Goal: Ask a question

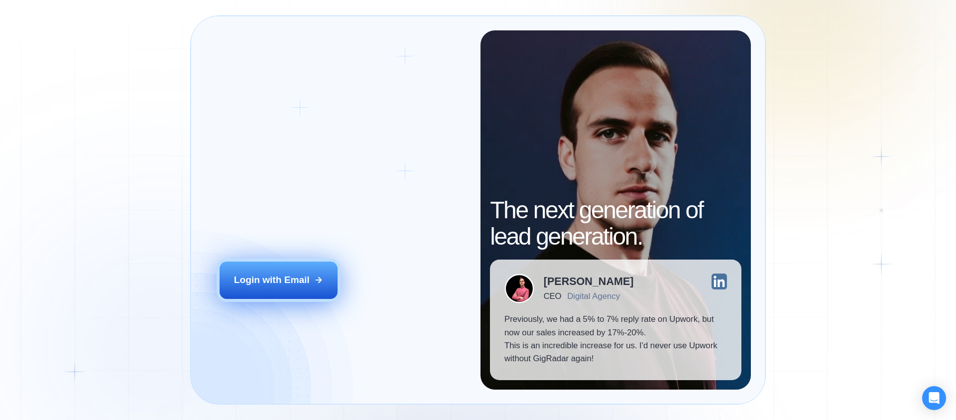
click at [292, 276] on div "Login with Email" at bounding box center [272, 279] width 76 height 13
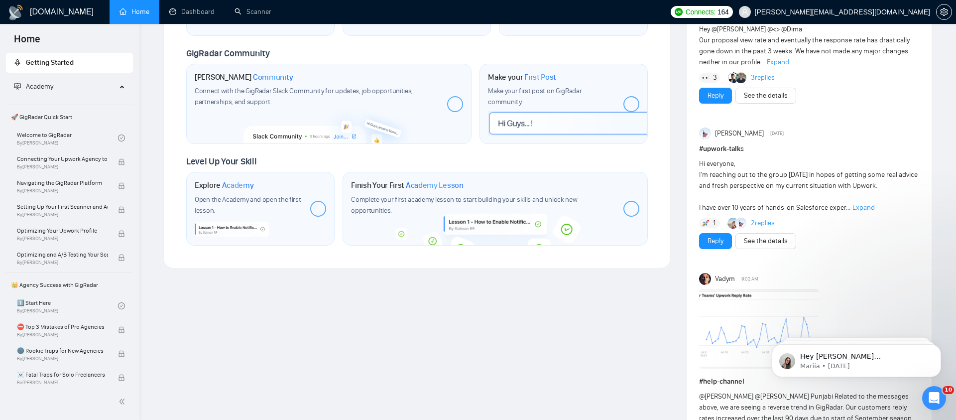
scroll to position [446, 0]
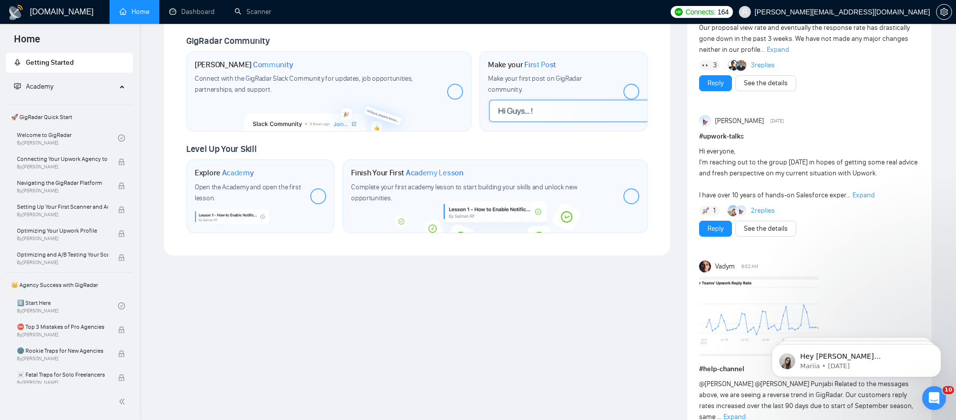
click at [862, 196] on span "Expand" at bounding box center [863, 195] width 22 height 8
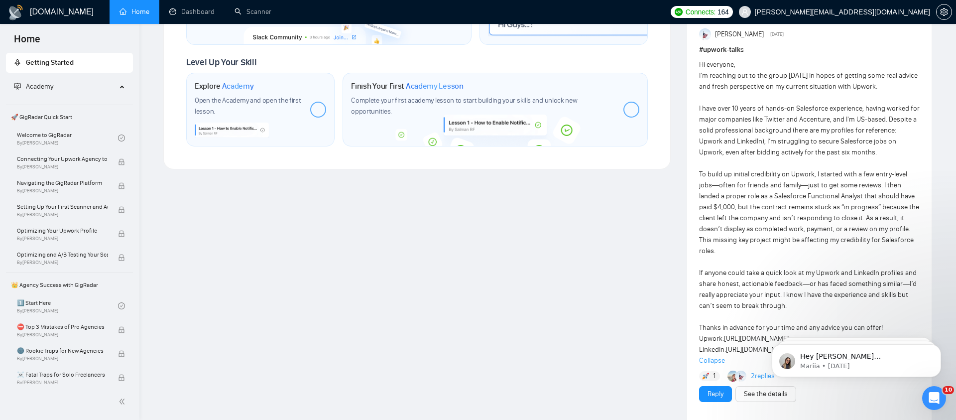
scroll to position [620, 0]
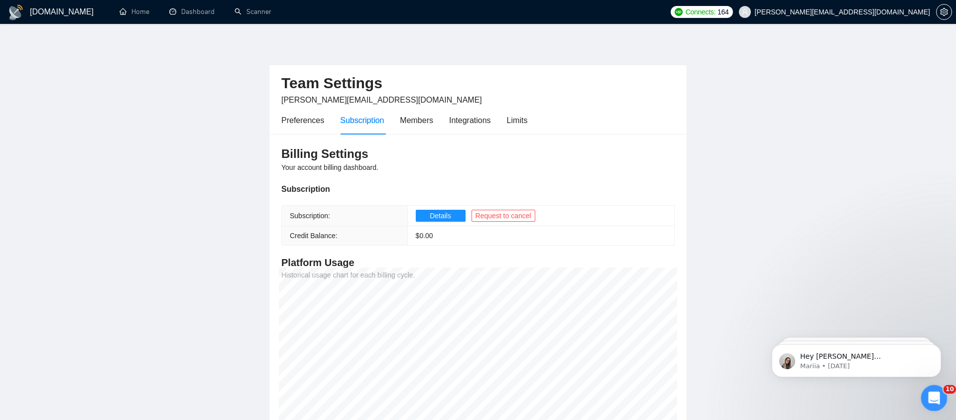
click at [932, 392] on icon "Open Intercom Messenger" at bounding box center [933, 396] width 16 height 16
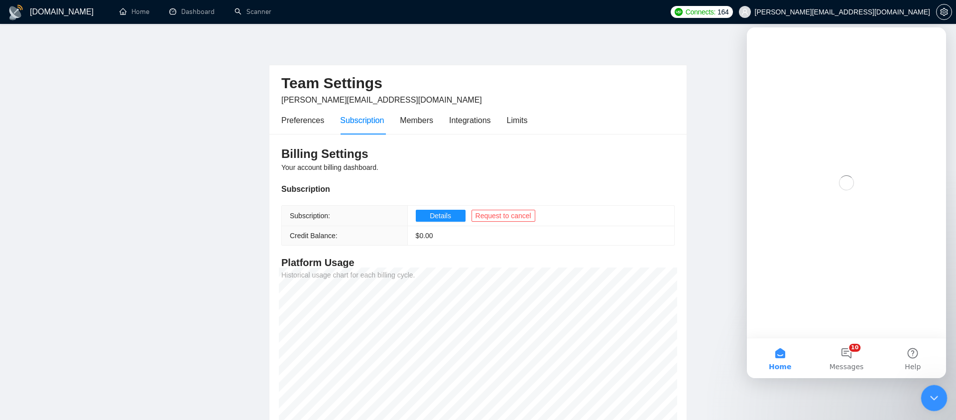
click at [932, 392] on icon "Close Intercom Messenger" at bounding box center [933, 396] width 12 height 12
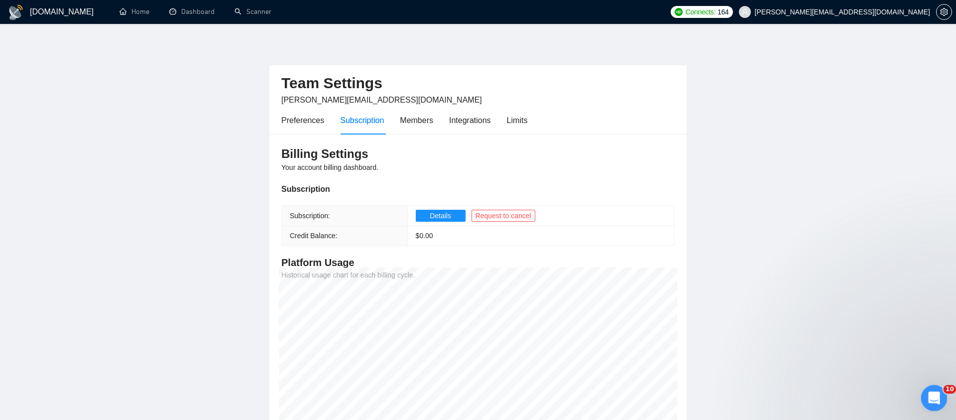
click at [932, 392] on icon "Open Intercom Messenger" at bounding box center [933, 396] width 16 height 16
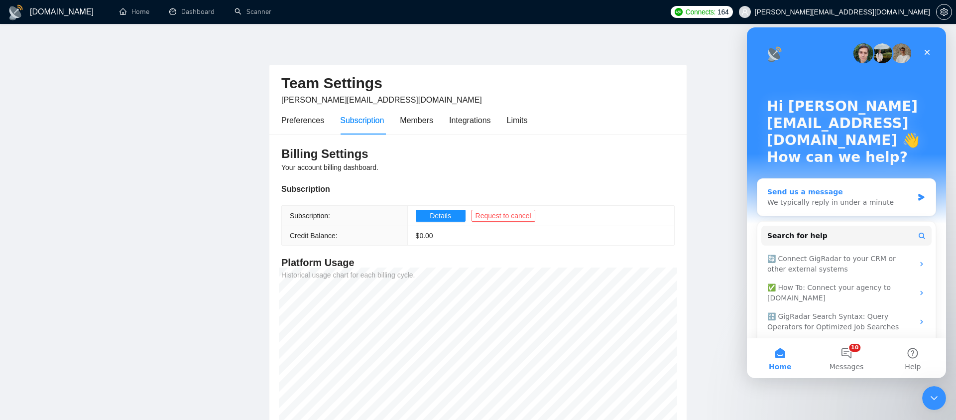
click at [859, 197] on div "We typically reply in under a minute" at bounding box center [840, 202] width 146 height 10
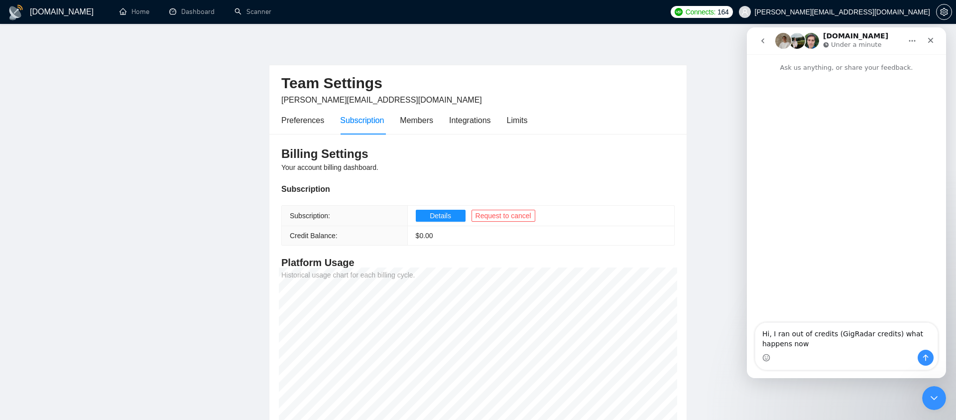
type textarea "Hi, I ran out of credits (GigRadar credits) what happens now?"
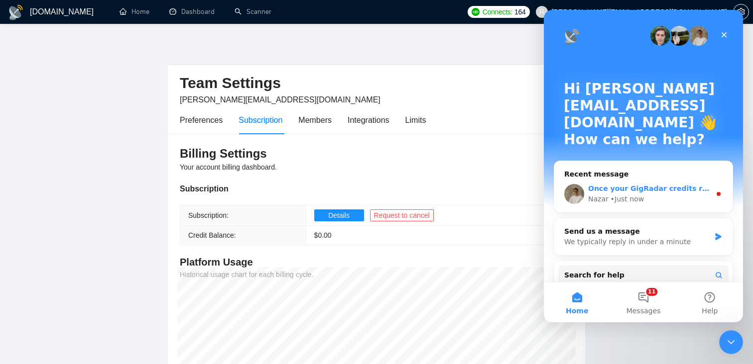
click at [621, 194] on div "• Just now" at bounding box center [626, 199] width 33 height 10
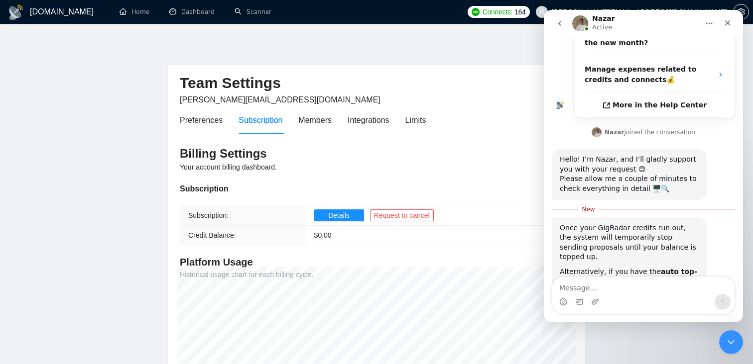
scroll to position [255, 0]
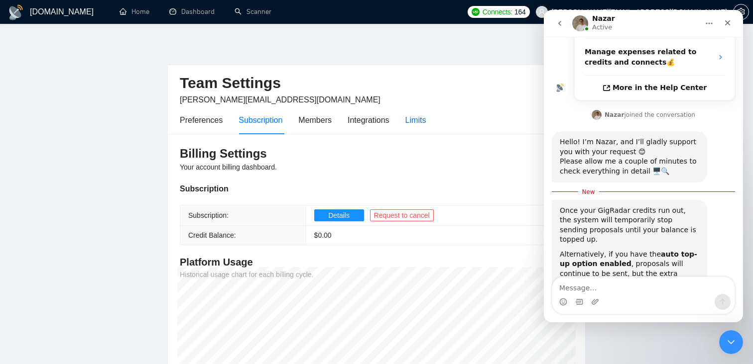
click at [418, 120] on div "Limits" at bounding box center [415, 120] width 21 height 12
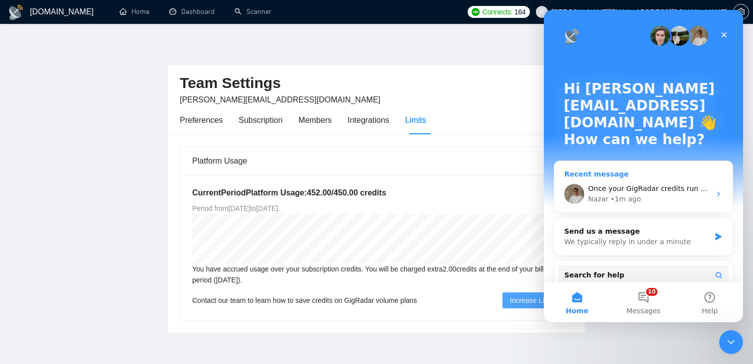
click at [652, 194] on div "Nazar • 1m ago" at bounding box center [649, 199] width 122 height 10
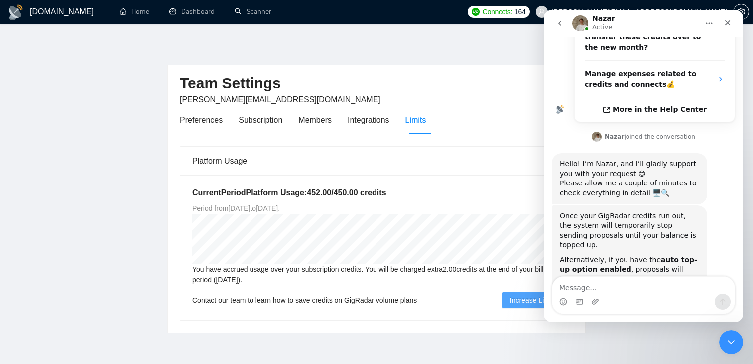
scroll to position [239, 0]
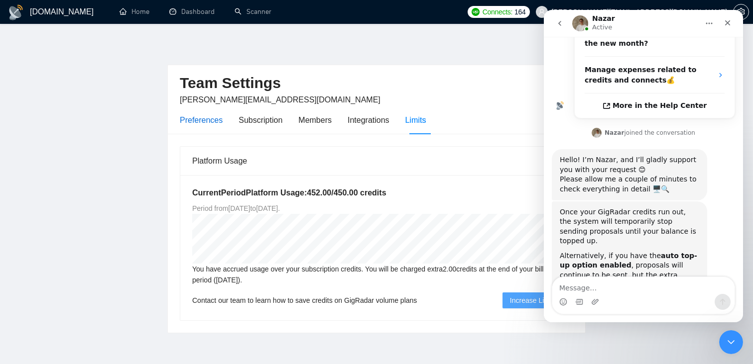
click at [197, 116] on div "Preferences" at bounding box center [201, 120] width 43 height 12
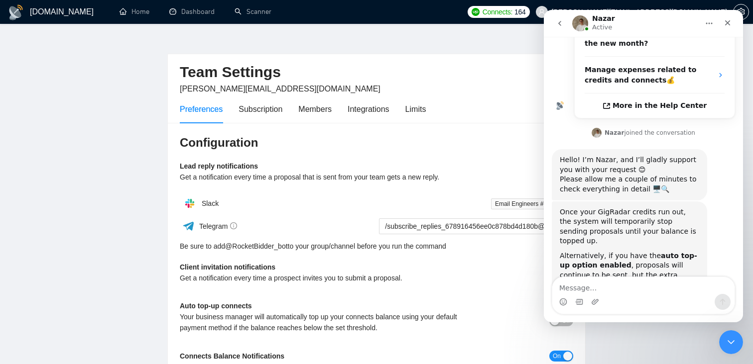
scroll to position [10, 0]
click at [367, 113] on div "Integrations" at bounding box center [369, 110] width 42 height 12
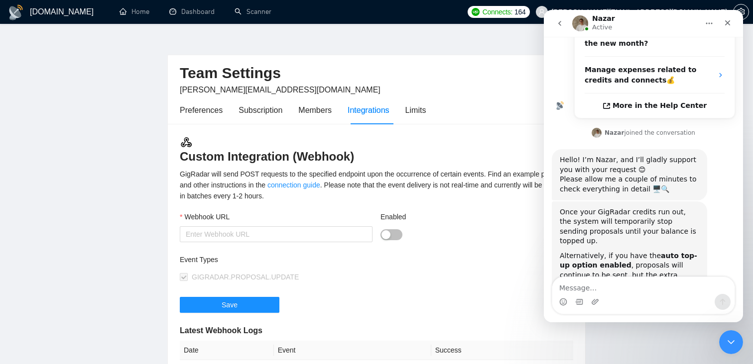
click at [290, 113] on div "Preferences Subscription Members Integrations Limits" at bounding box center [303, 110] width 246 height 28
click at [280, 111] on div "Subscription" at bounding box center [260, 110] width 44 height 12
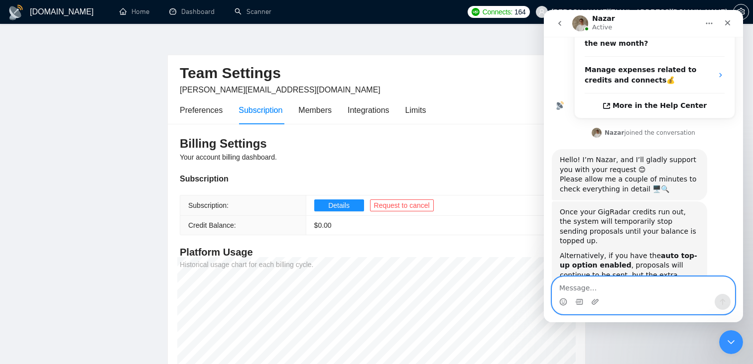
click at [608, 287] on textarea "Message…" at bounding box center [643, 285] width 182 height 17
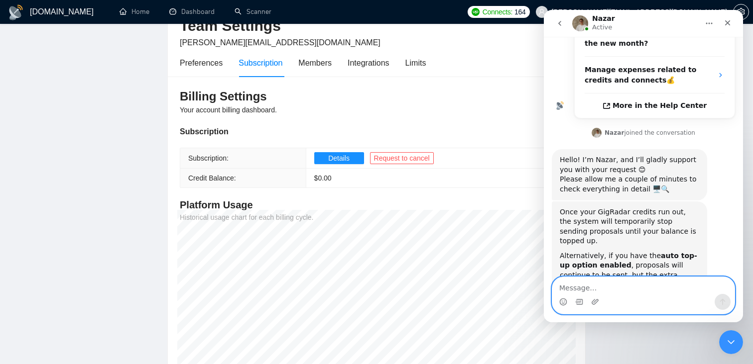
scroll to position [154, 0]
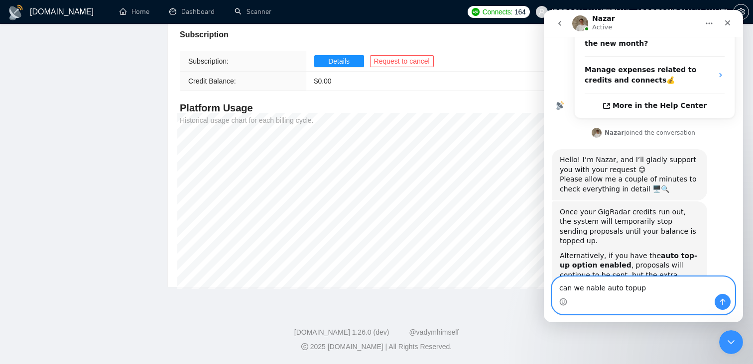
type textarea "can we nable auto topup?"
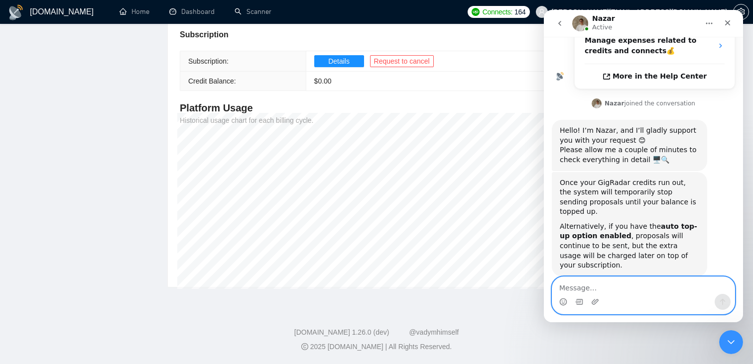
scroll to position [269, 0]
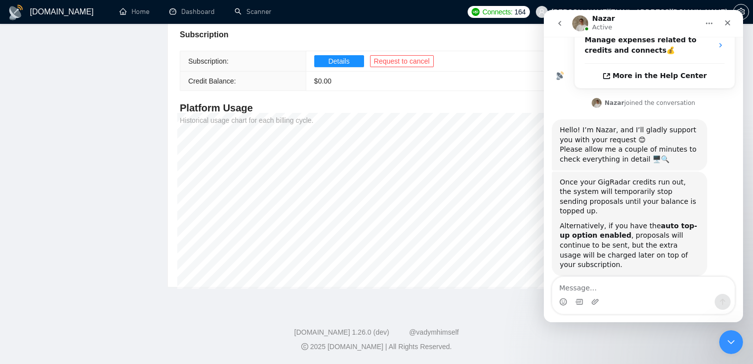
click at [561, 25] on icon "go back" at bounding box center [560, 23] width 8 height 8
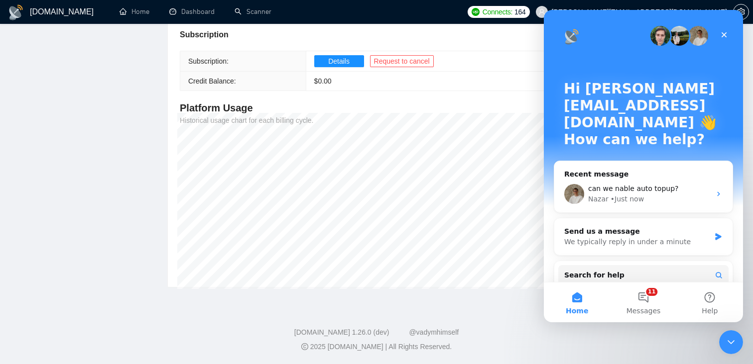
scroll to position [0, 0]
click at [643, 305] on button "11 Messages" at bounding box center [643, 303] width 66 height 40
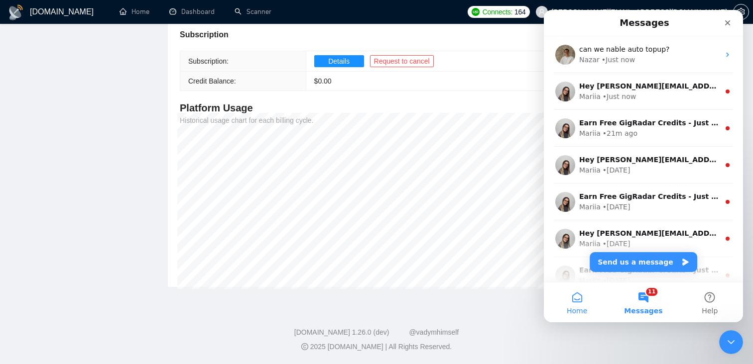
click at [582, 301] on button "Home" at bounding box center [577, 303] width 66 height 40
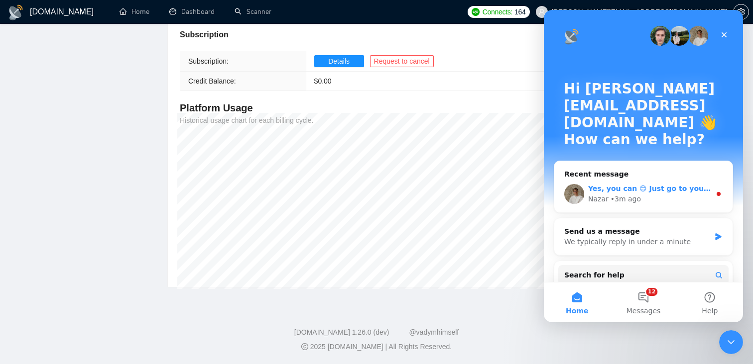
click at [641, 194] on div "Nazar • 3m ago" at bounding box center [649, 199] width 122 height 10
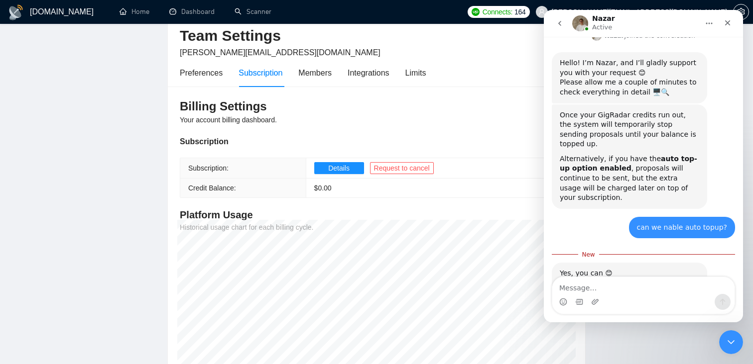
scroll to position [37, 0]
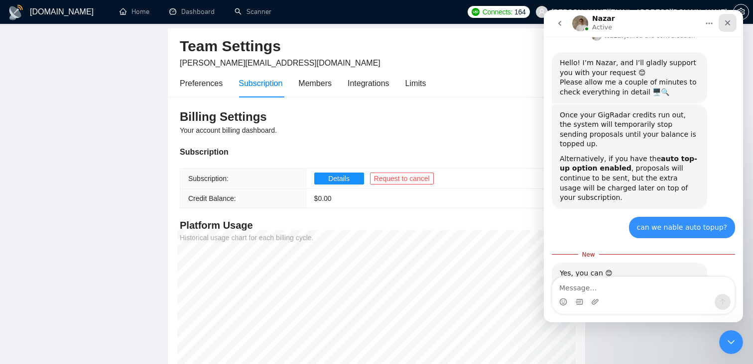
click at [734, 22] on div "Close" at bounding box center [727, 23] width 18 height 18
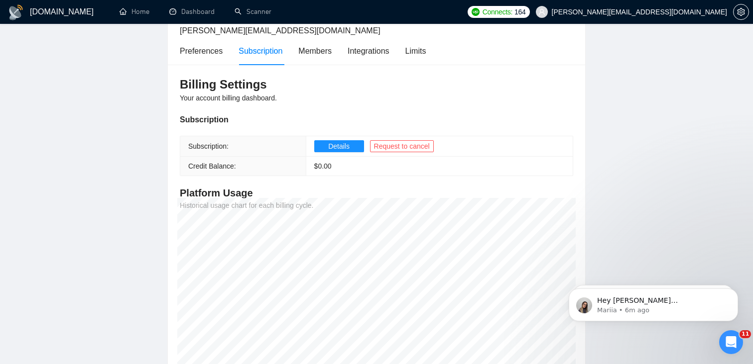
scroll to position [63, 0]
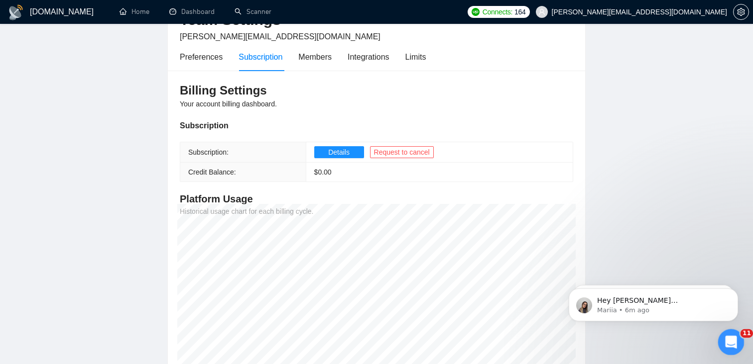
click at [728, 343] on icon "Open Intercom Messenger" at bounding box center [729, 341] width 16 height 16
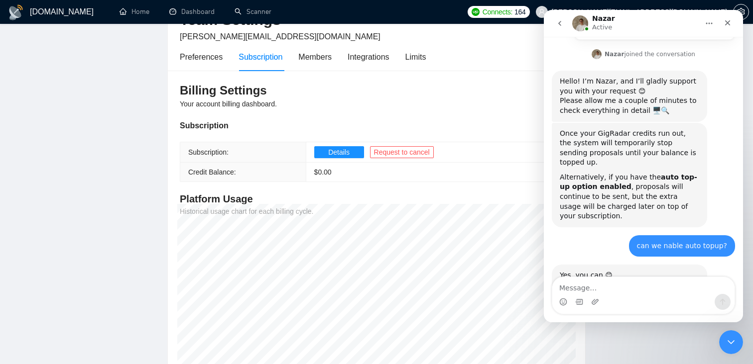
scroll to position [318, 0]
type textarea "not finding the option"
